Goal: Find specific page/section: Find specific page/section

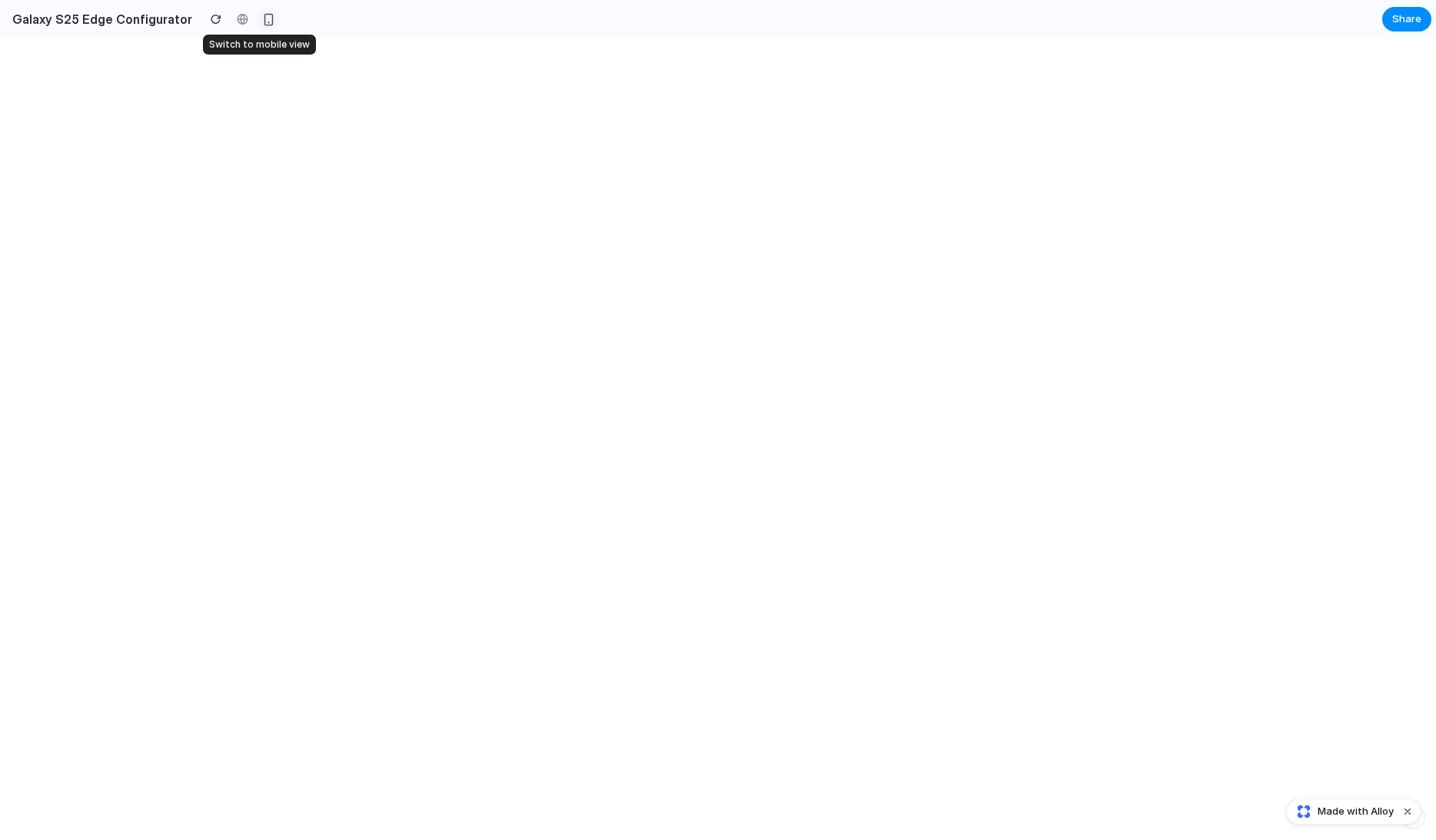
click at [262, 21] on div "button" at bounding box center [269, 19] width 13 height 13
